Goal: Task Accomplishment & Management: Complete application form

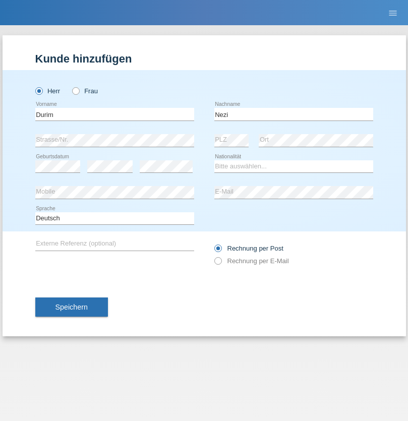
type input "Nezi"
select select "MK"
select select "C"
select select "26"
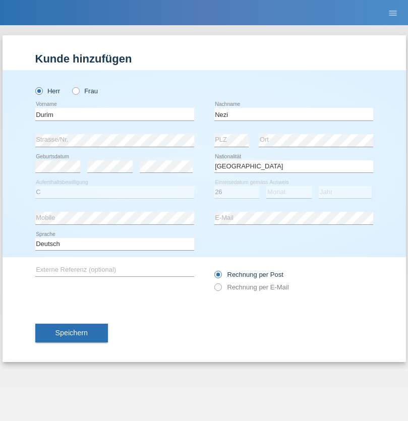
select select "03"
select select "1992"
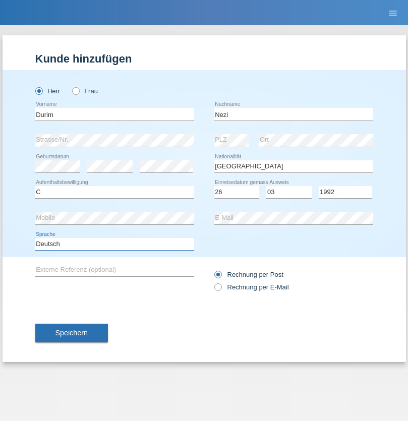
select select "en"
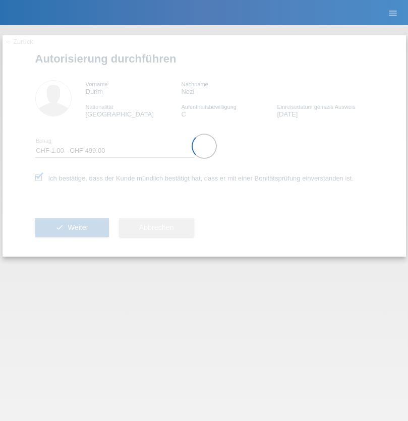
select select "1"
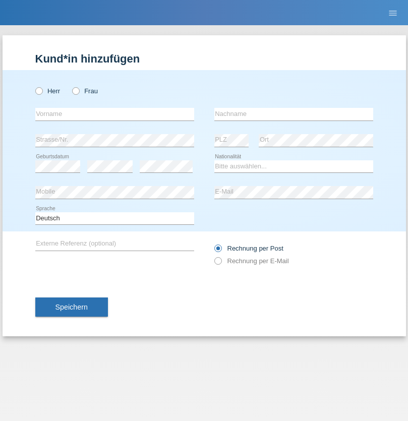
radio input "true"
click at [114, 114] on input "text" at bounding box center [114, 114] width 159 height 13
type input "Farkash"
click at [293, 114] on input "text" at bounding box center [293, 114] width 159 height 13
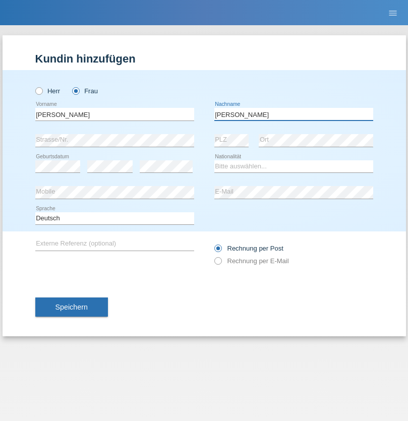
type input "Yolana"
select select "UA"
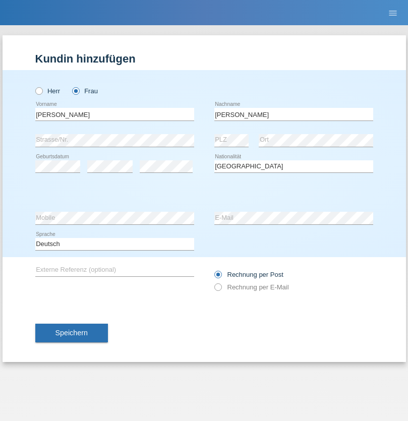
select select "C"
select select "09"
select select "12"
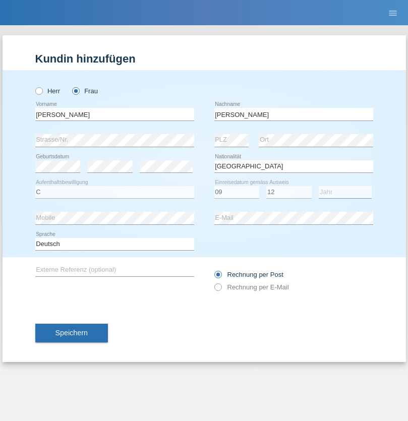
select select "2021"
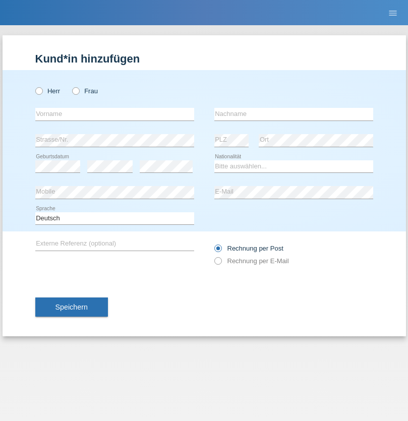
radio input "true"
click at [114, 114] on input "text" at bounding box center [114, 114] width 159 height 13
type input "K"
click at [293, 114] on input "text" at bounding box center [293, 114] width 159 height 13
type input "Keel"
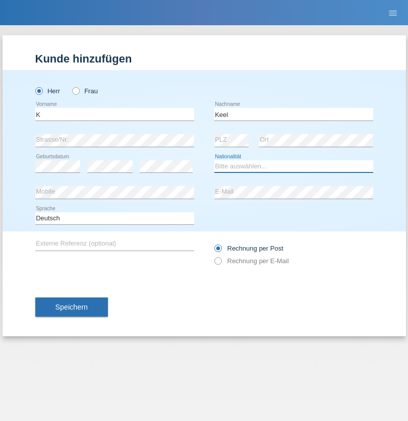
select select "CH"
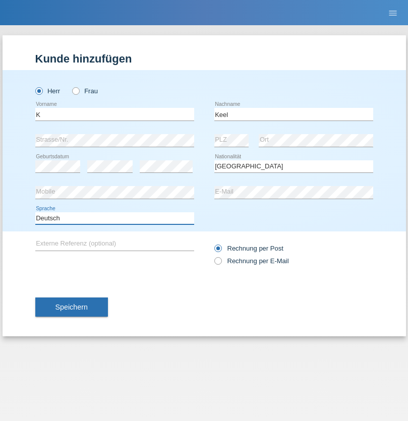
select select "en"
